Goal: Information Seeking & Learning: Learn about a topic

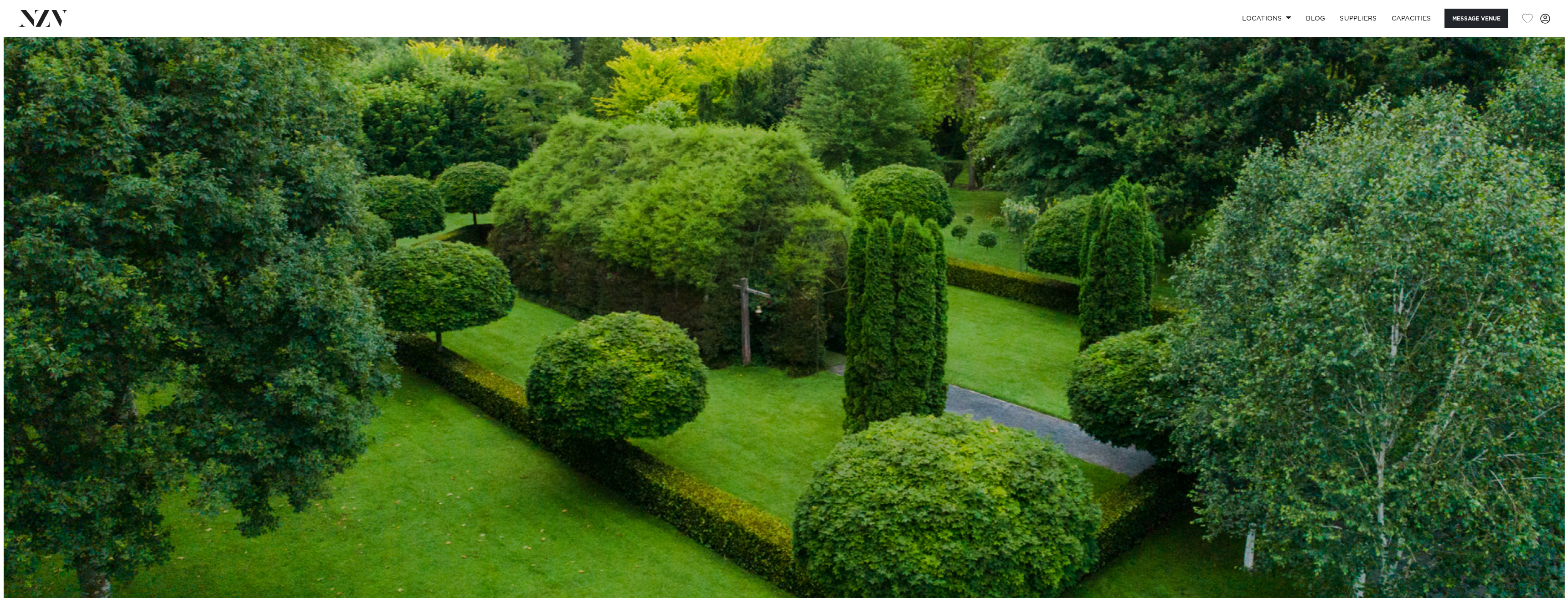
scroll to position [136, 0]
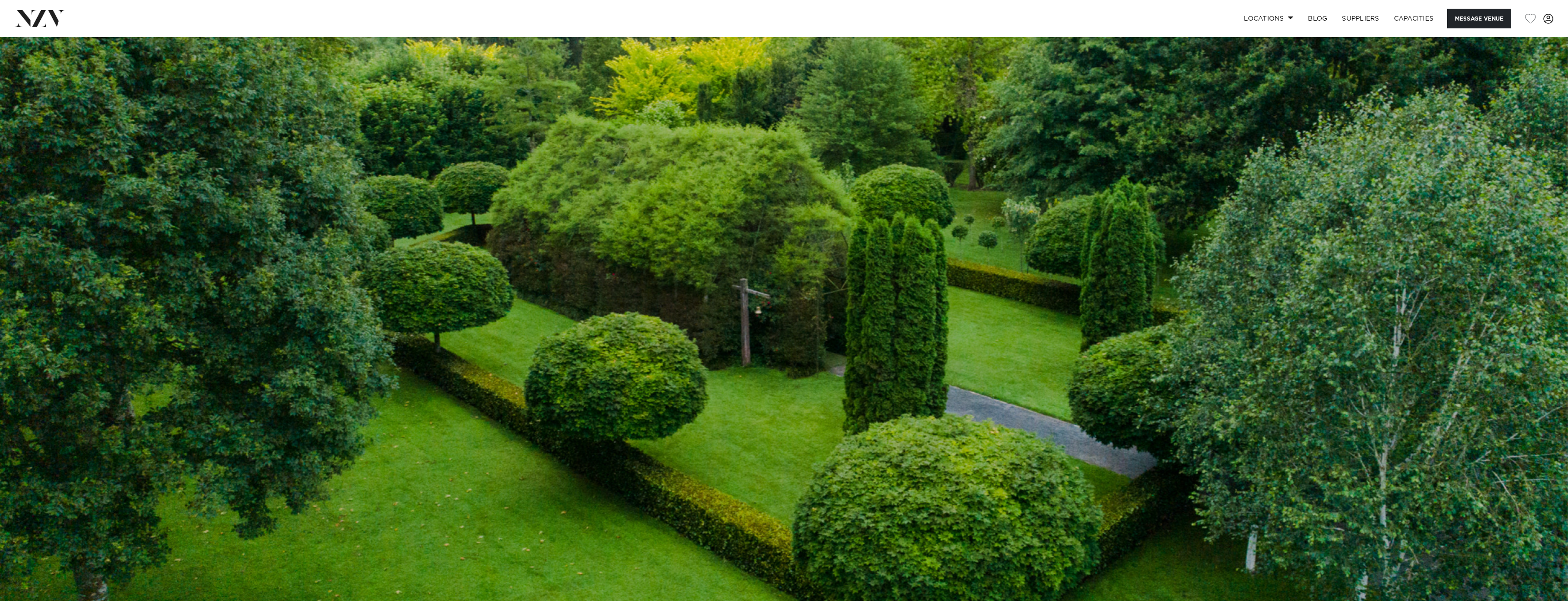
click at [849, 333] on img at bounding box center [784, 267] width 1568 height 735
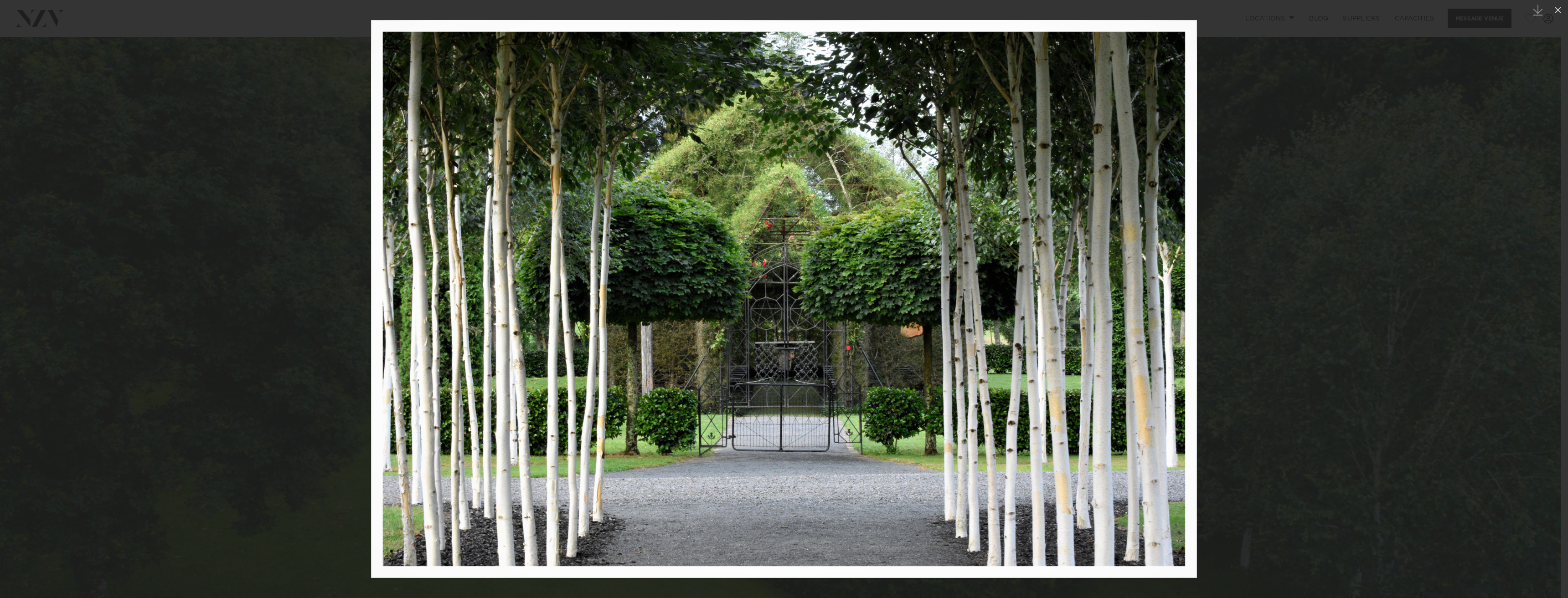
click at [674, 400] on div at bounding box center [784, 299] width 1568 height 598
